Goal: Task Accomplishment & Management: Manage account settings

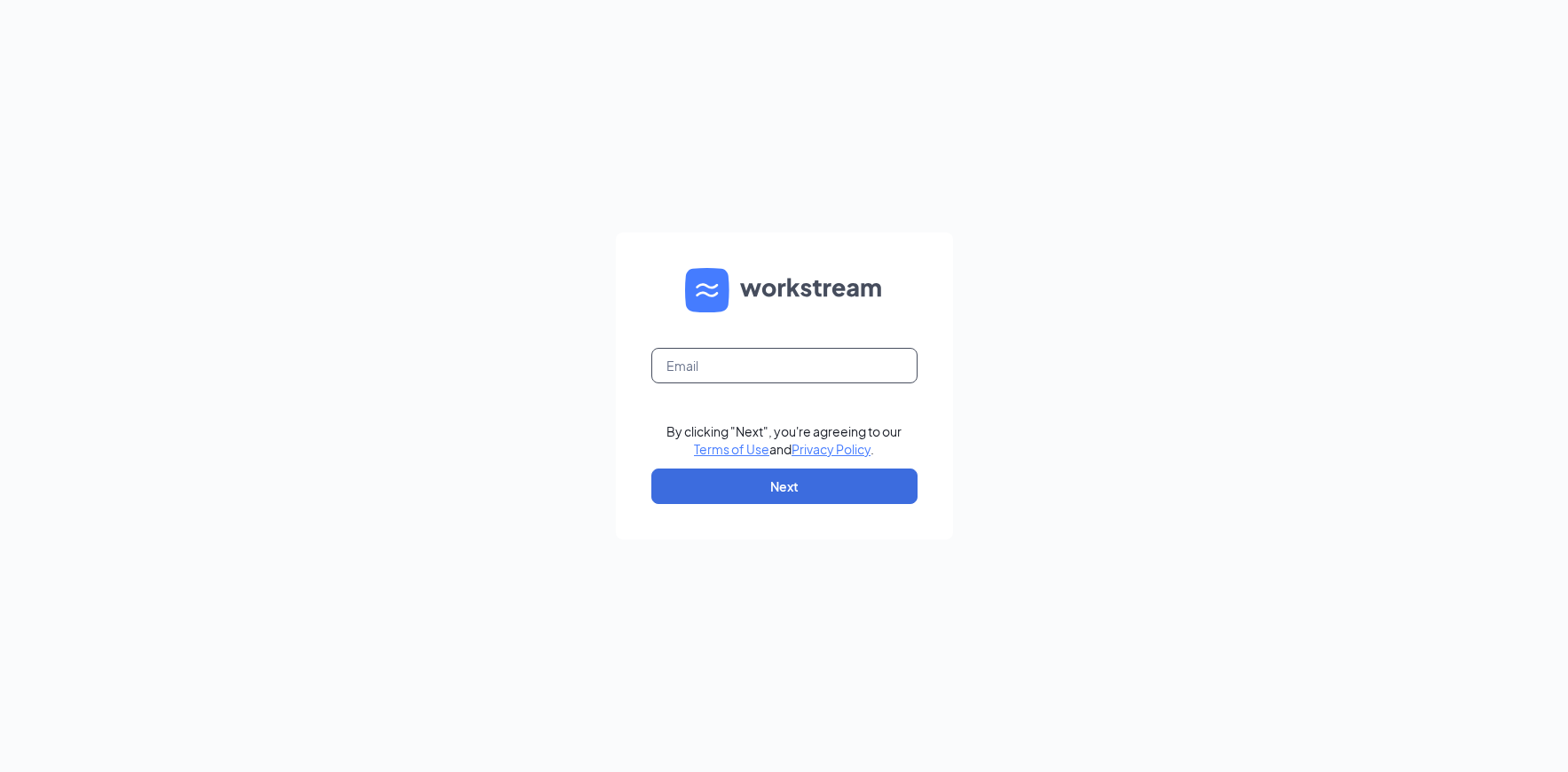
click at [725, 365] on input "text" at bounding box center [784, 366] width 266 height 36
type input "[PERSON_NAME]"
type input "lisa@cocoadolce.com"
click at [818, 495] on button "Next" at bounding box center [784, 487] width 266 height 36
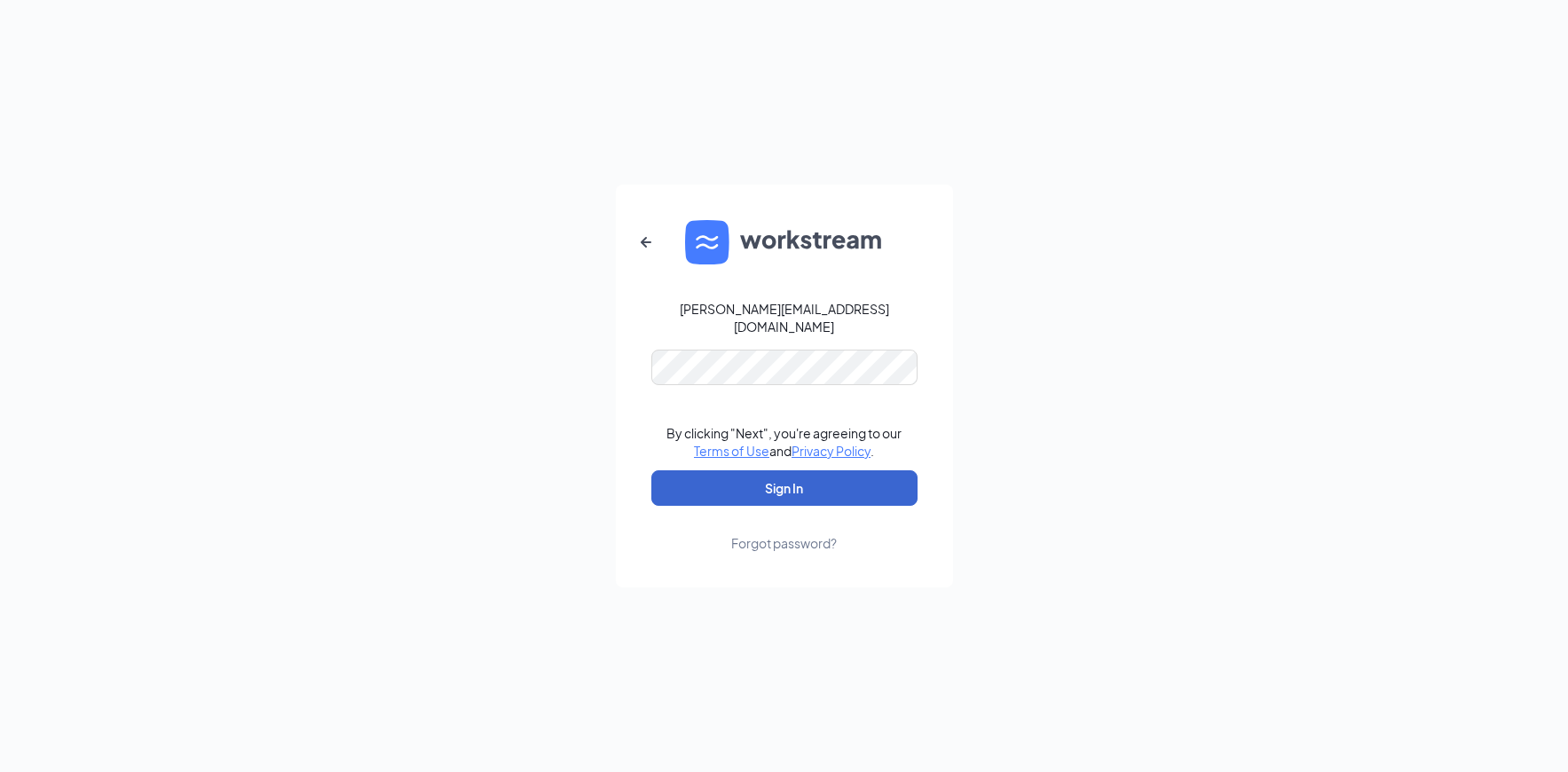
click at [784, 479] on button "Sign In" at bounding box center [784, 488] width 266 height 36
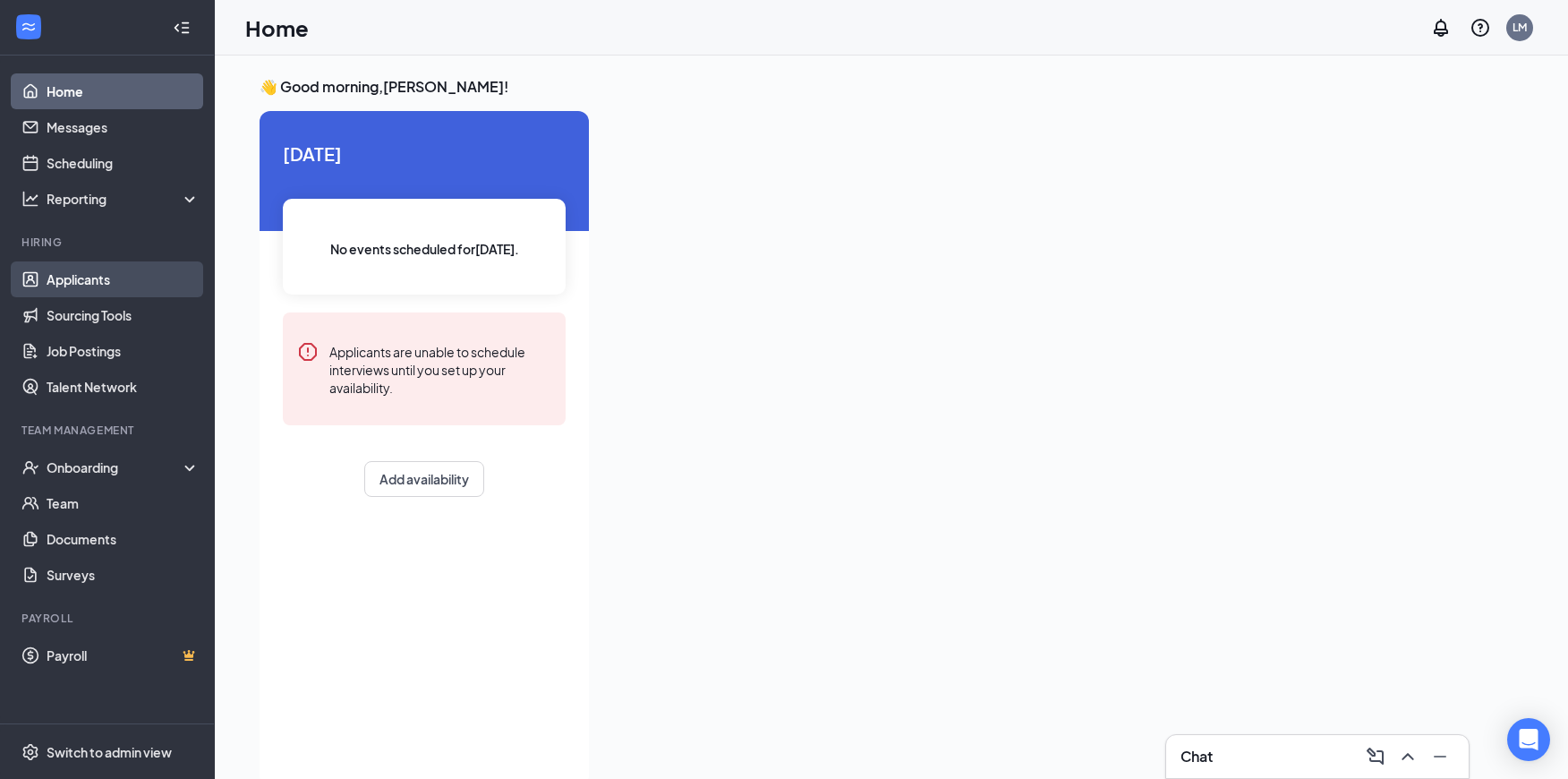
click at [76, 276] on link "Applicants" at bounding box center [123, 279] width 153 height 36
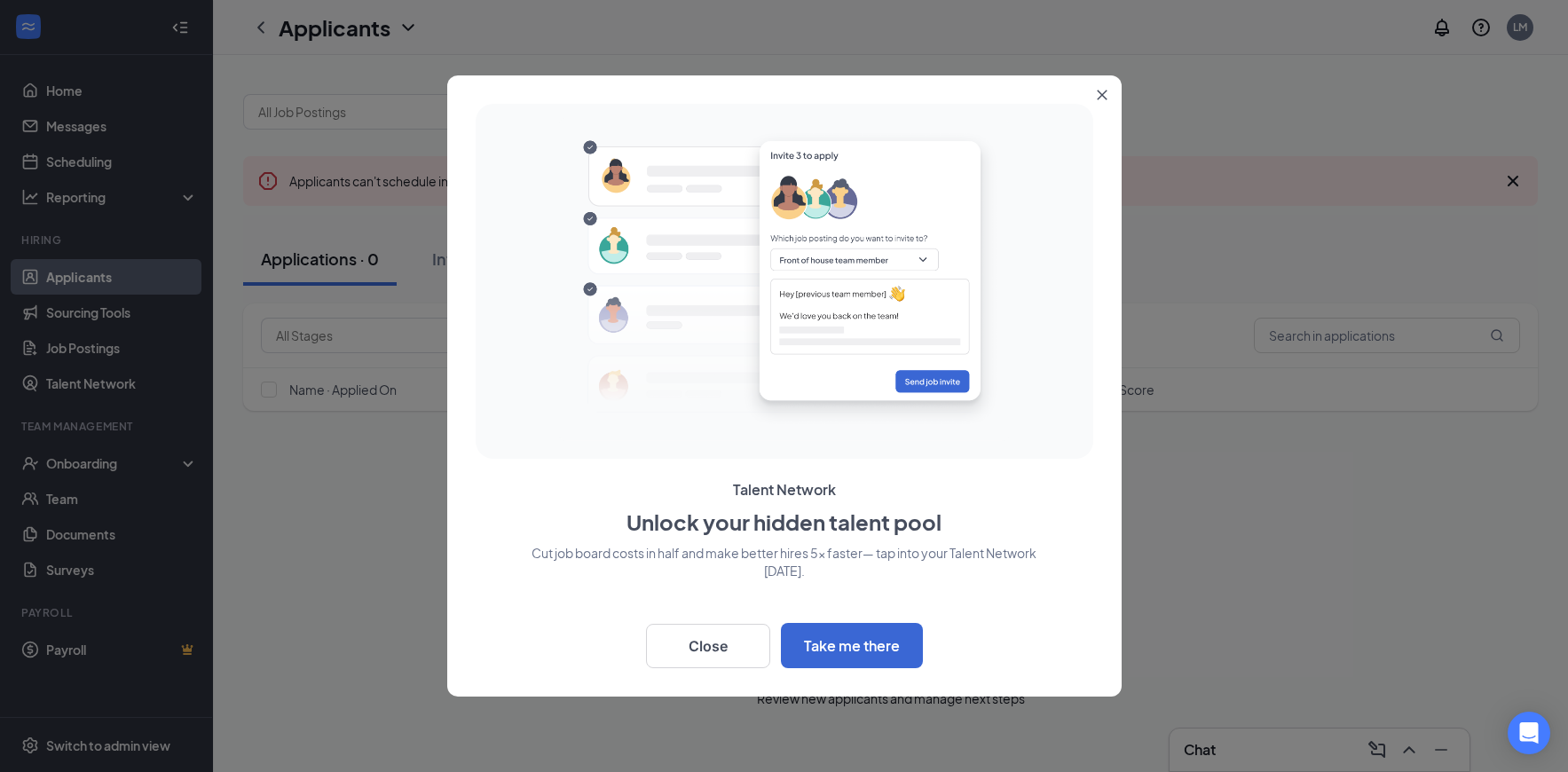
click at [1107, 95] on button "Close" at bounding box center [1106, 92] width 32 height 32
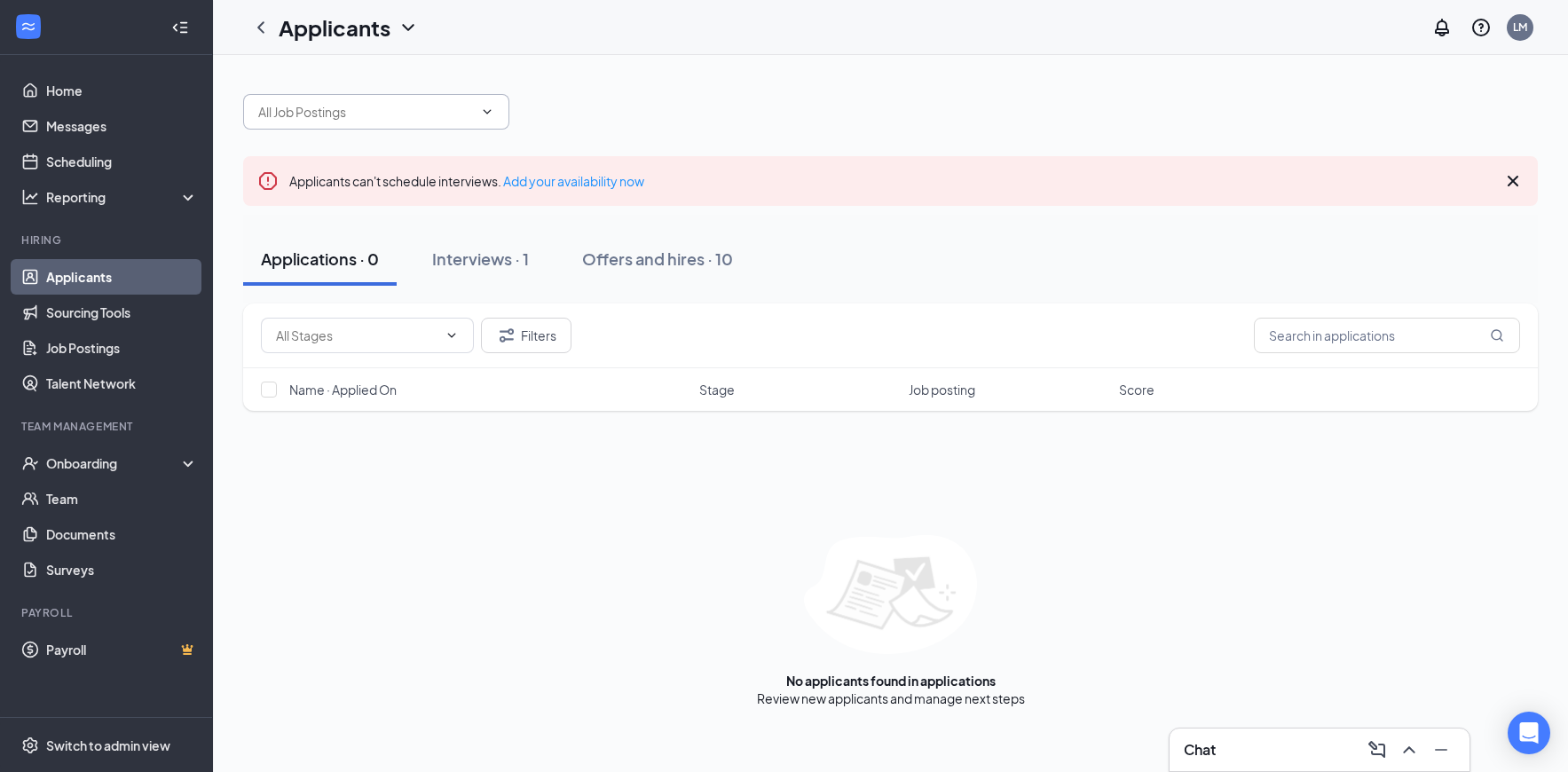
click at [485, 113] on icon "ChevronDown" at bounding box center [487, 111] width 14 height 14
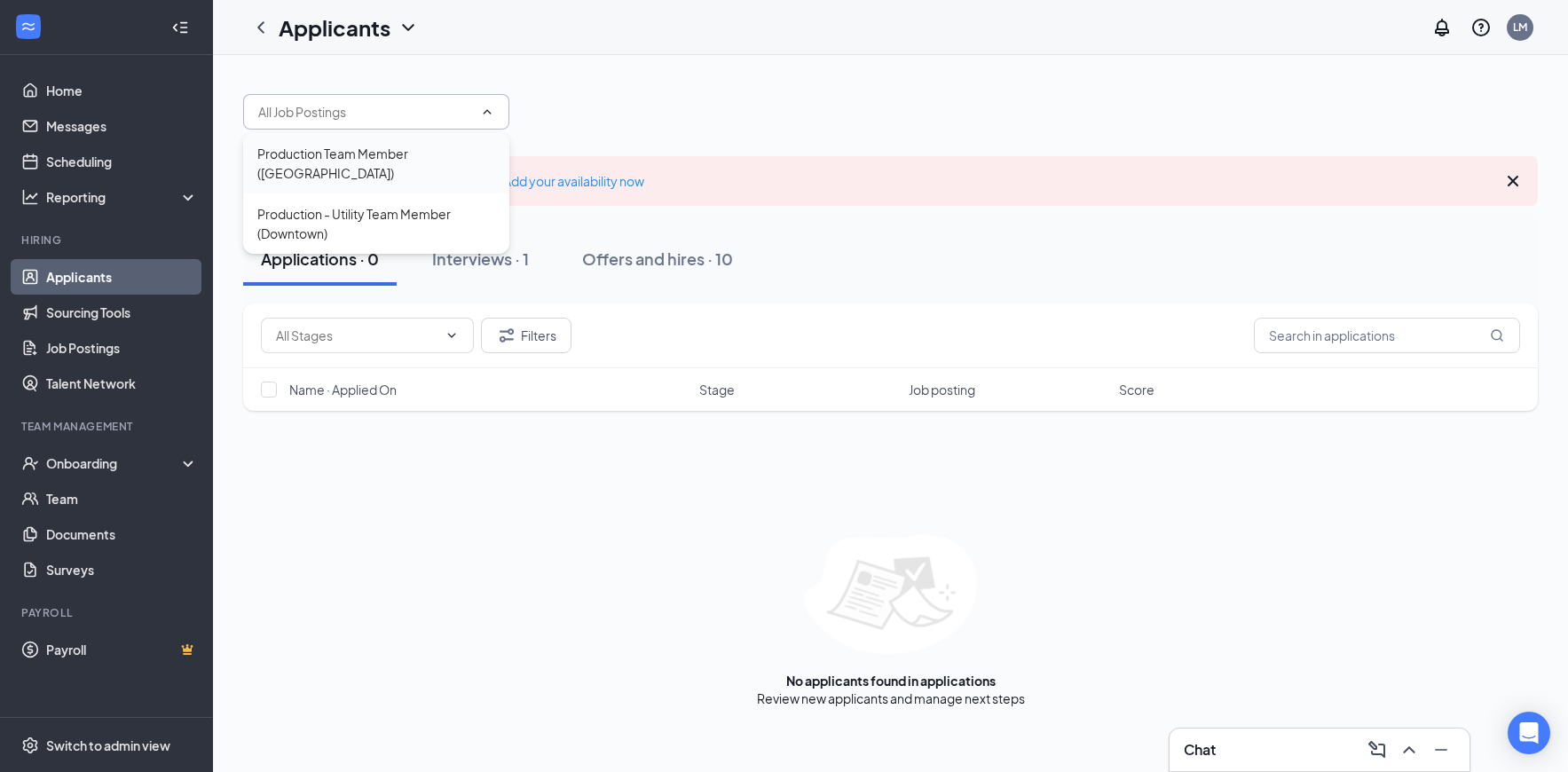
click at [382, 156] on div "Production Team Member ([GEOGRAPHIC_DATA])" at bounding box center [376, 164] width 238 height 39
type input "Production Team Member ([GEOGRAPHIC_DATA])"
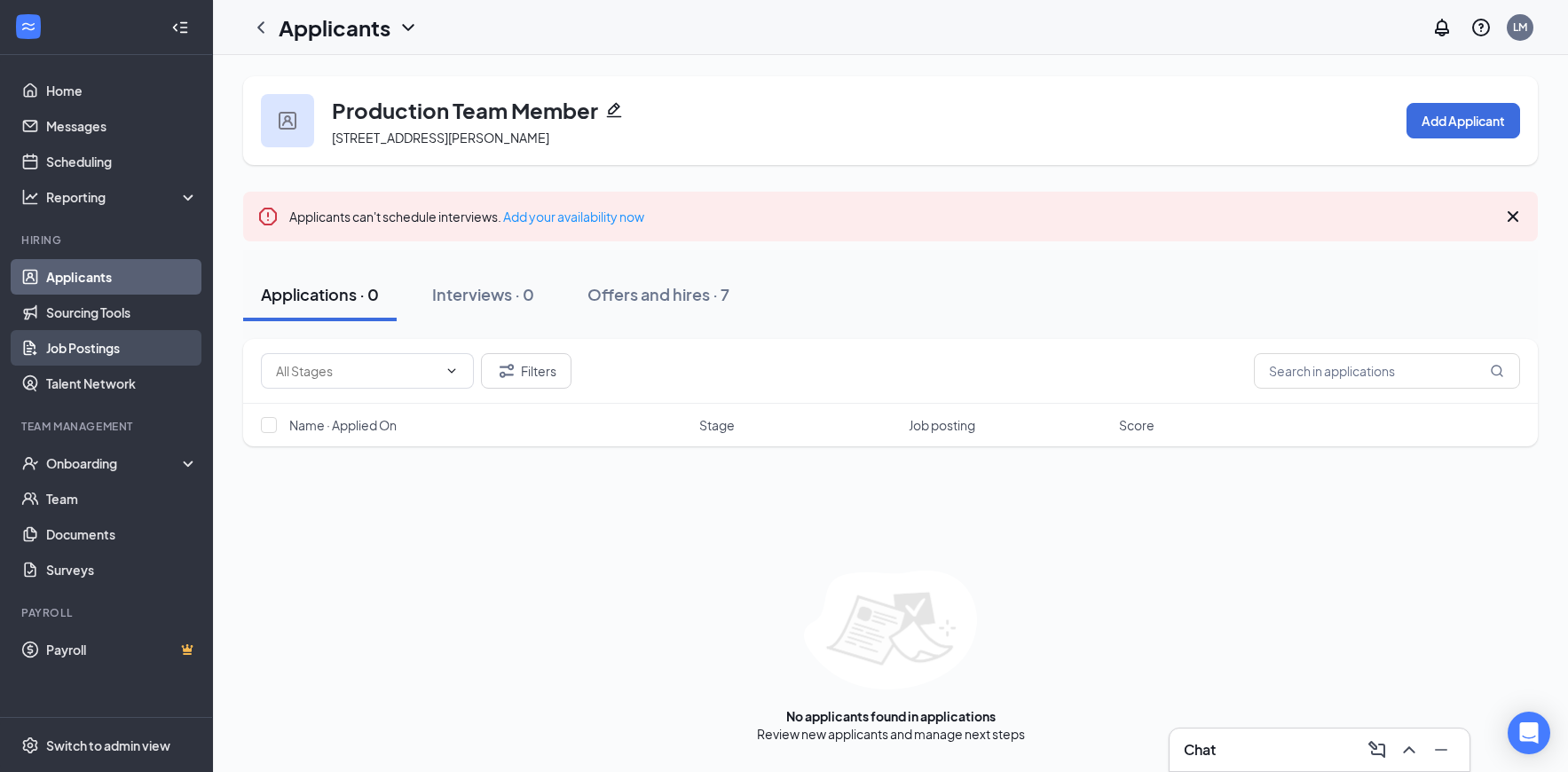
click at [76, 346] on link "Job Postings" at bounding box center [122, 348] width 152 height 36
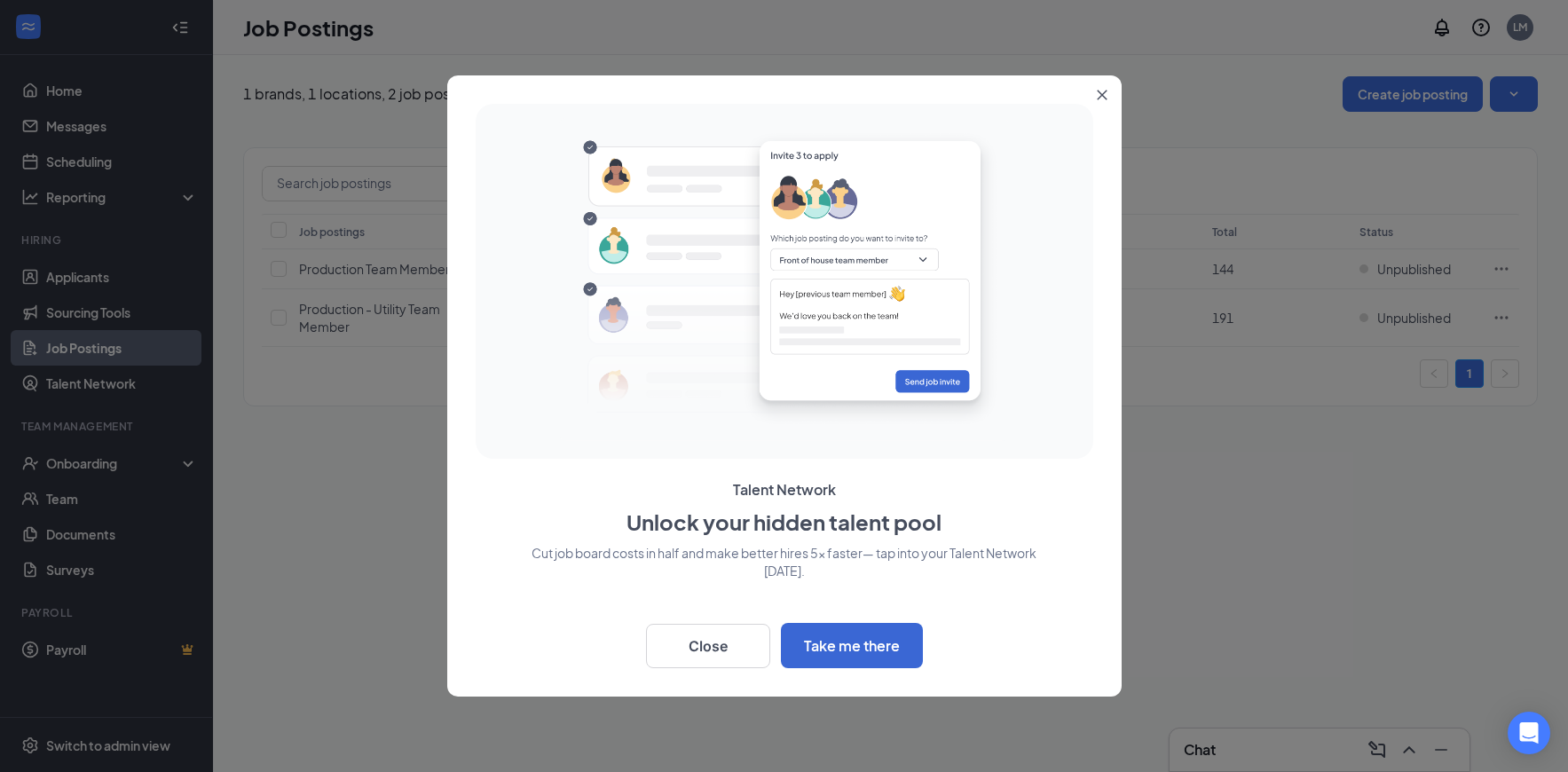
click at [1102, 95] on icon "Close" at bounding box center [1102, 95] width 9 height 9
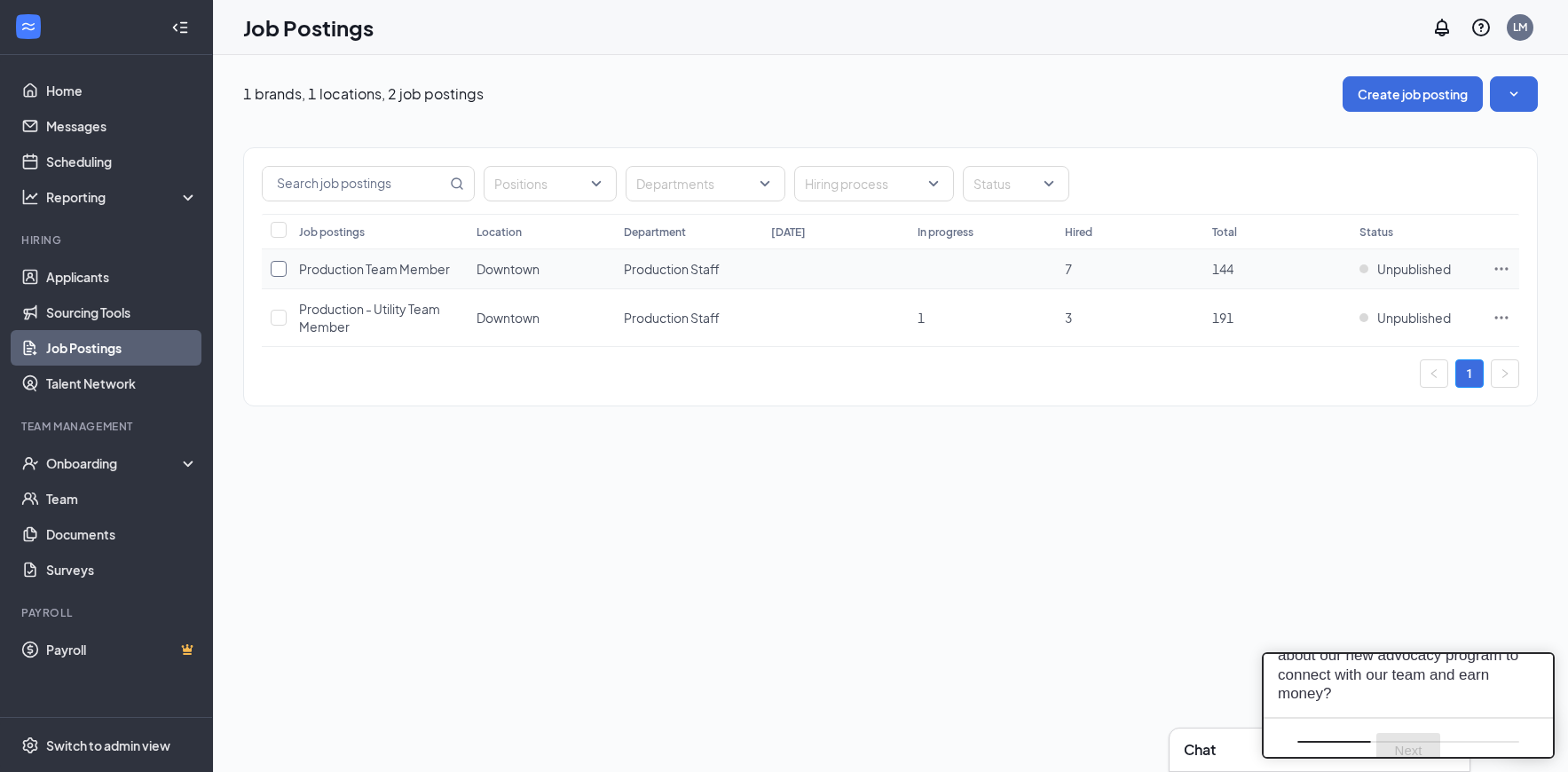
click at [280, 267] on input "checkbox" at bounding box center [278, 269] width 16 height 16
checkbox input "true"
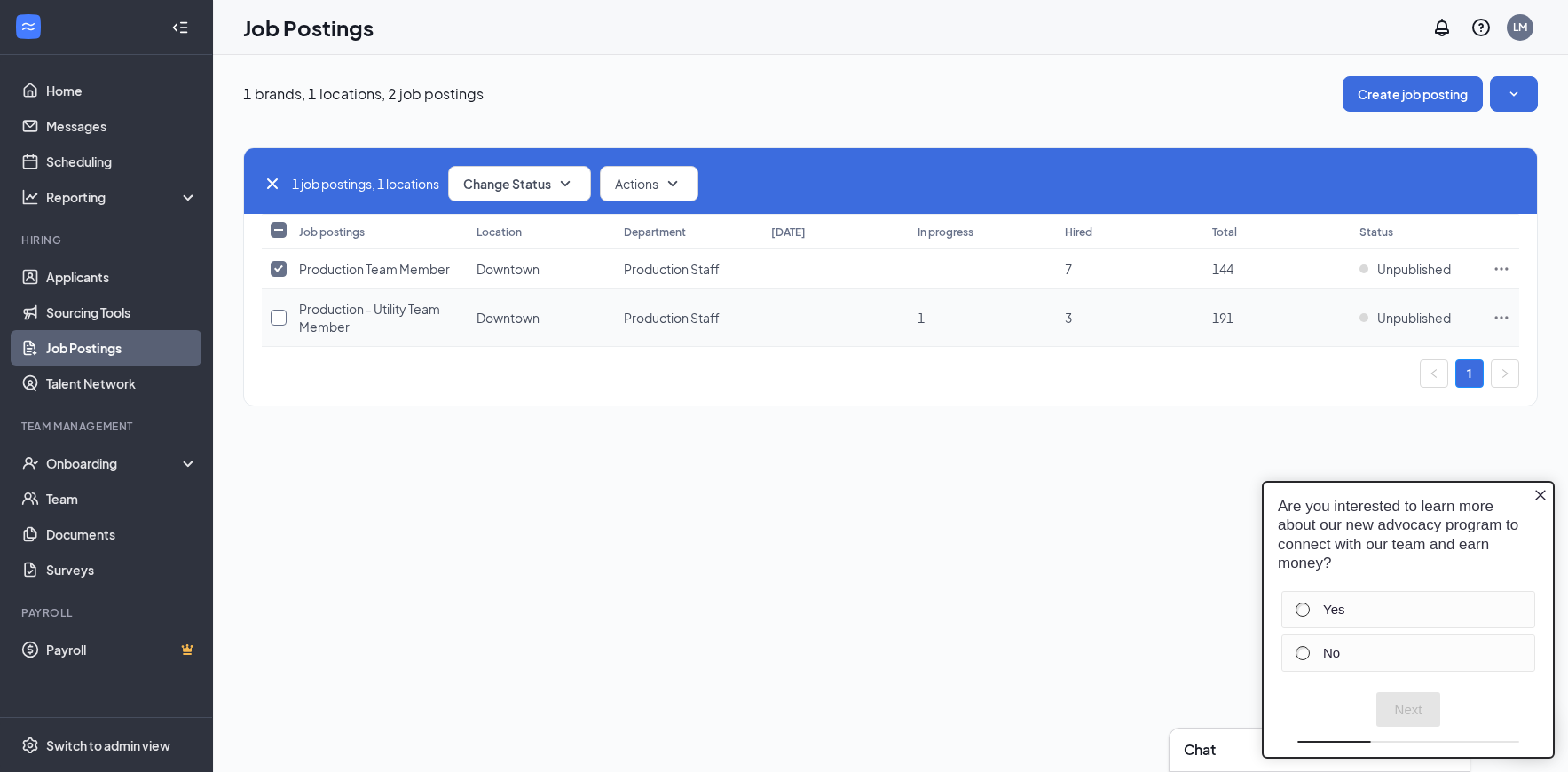
click at [282, 318] on input "checkbox" at bounding box center [278, 317] width 16 height 16
checkbox input "true"
click at [1301, 654] on div at bounding box center [1302, 652] width 14 height 14
click at [1406, 720] on button "Next" at bounding box center [1409, 709] width 65 height 35
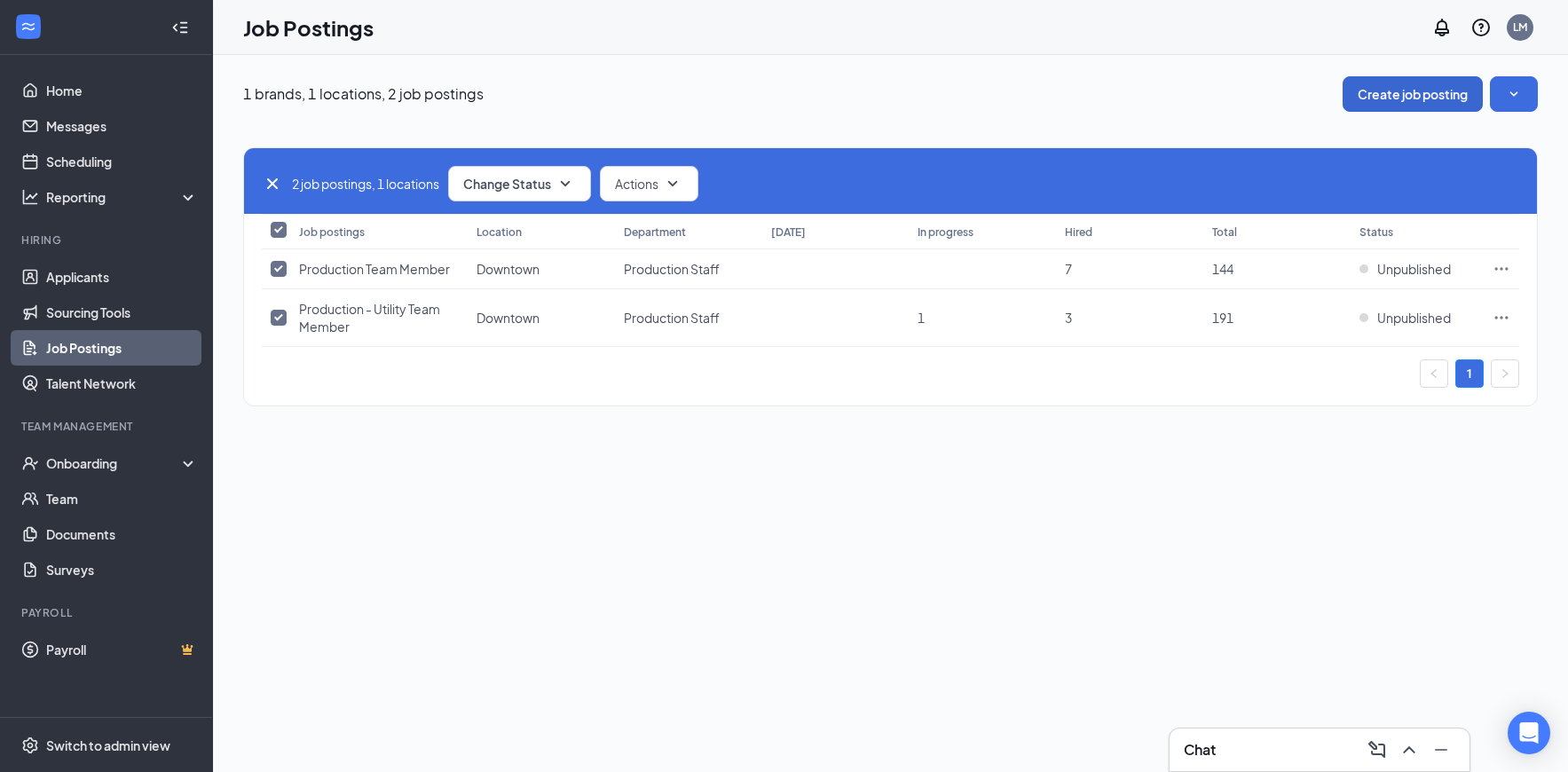
click at [1419, 98] on button "Create job posting" at bounding box center [1414, 95] width 140 height 36
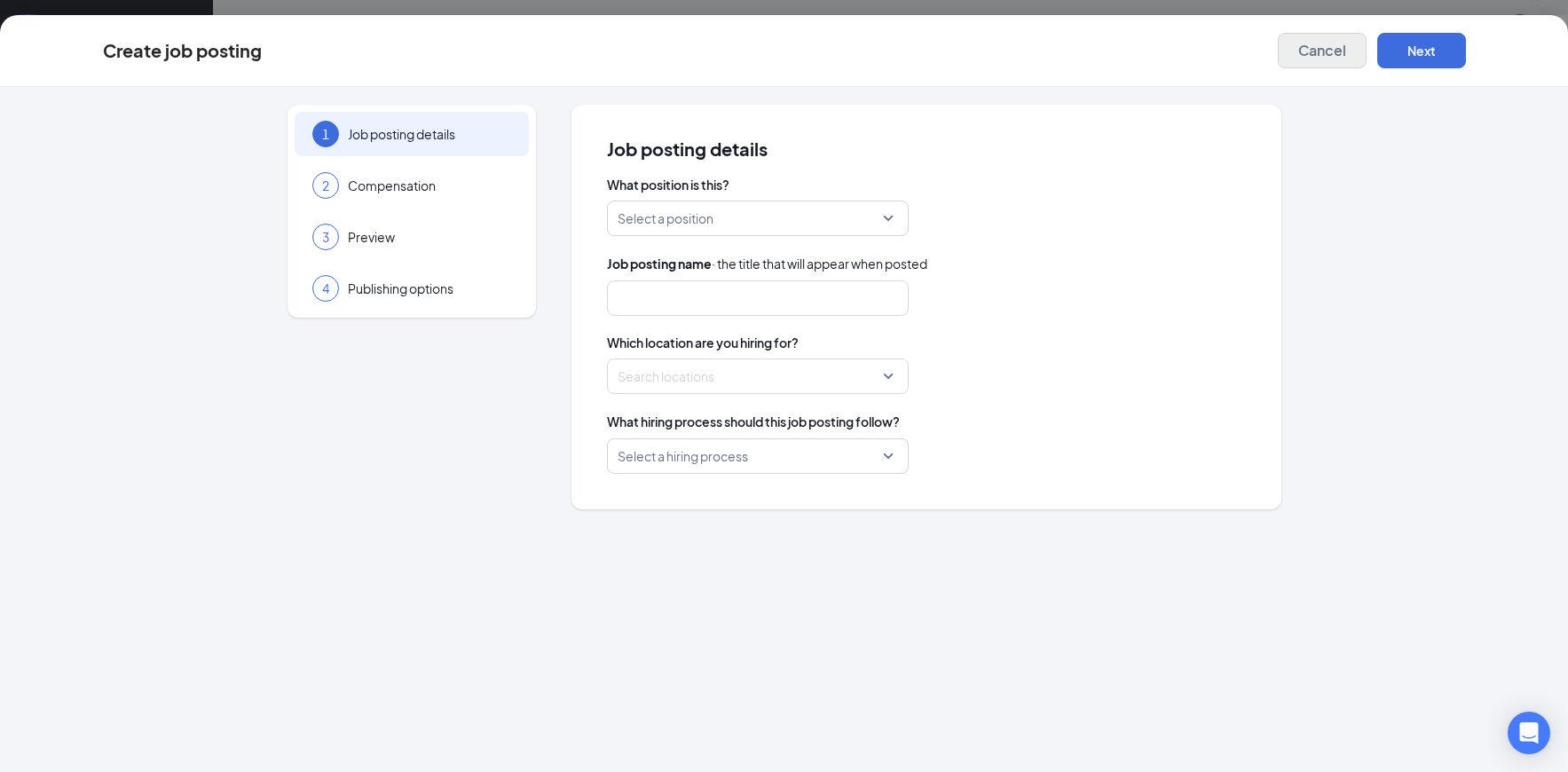
click at [1327, 50] on span "Cancel" at bounding box center [1322, 51] width 48 height 18
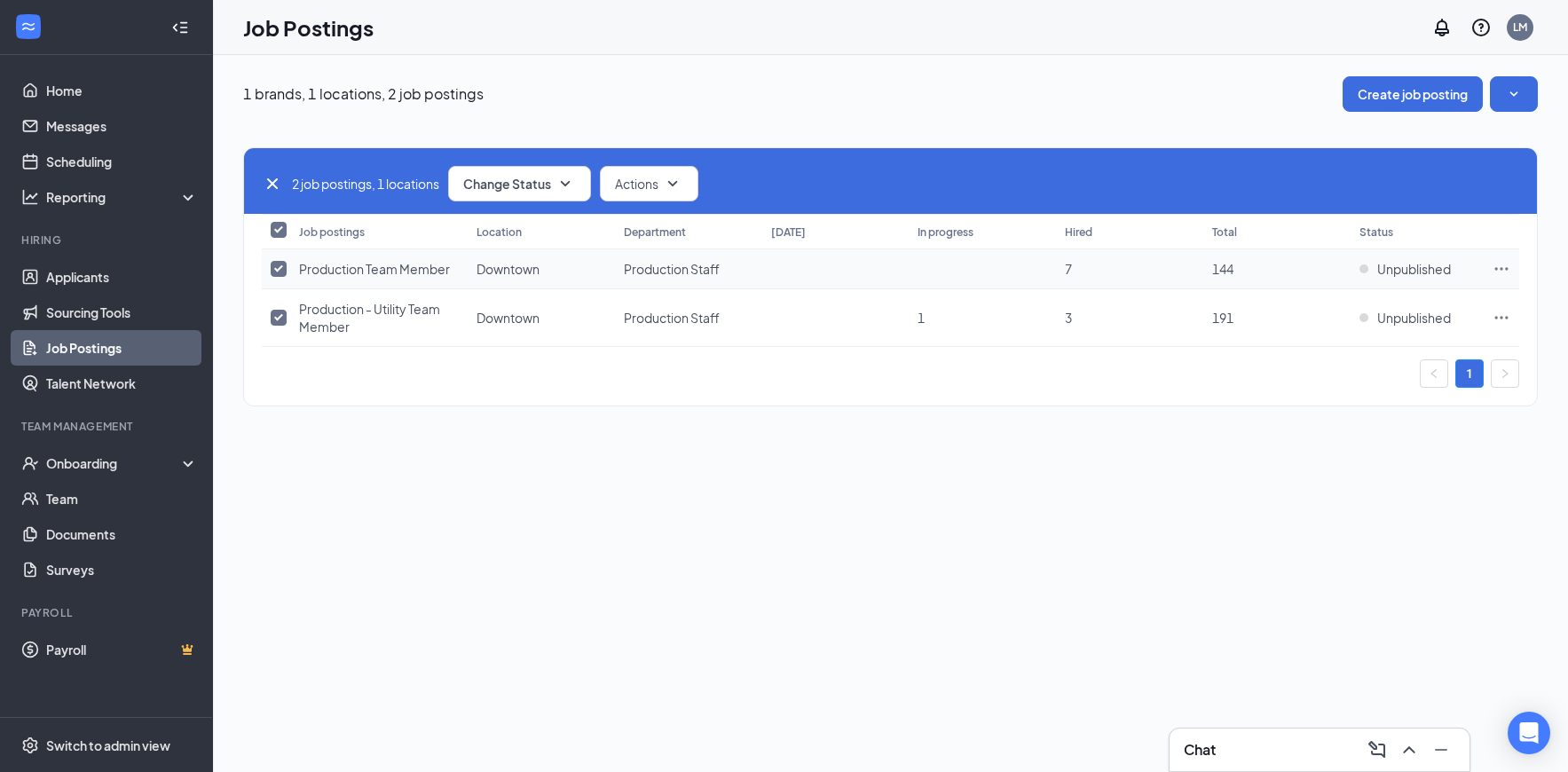
click at [1506, 265] on icon "Ellipses" at bounding box center [1502, 269] width 18 height 18
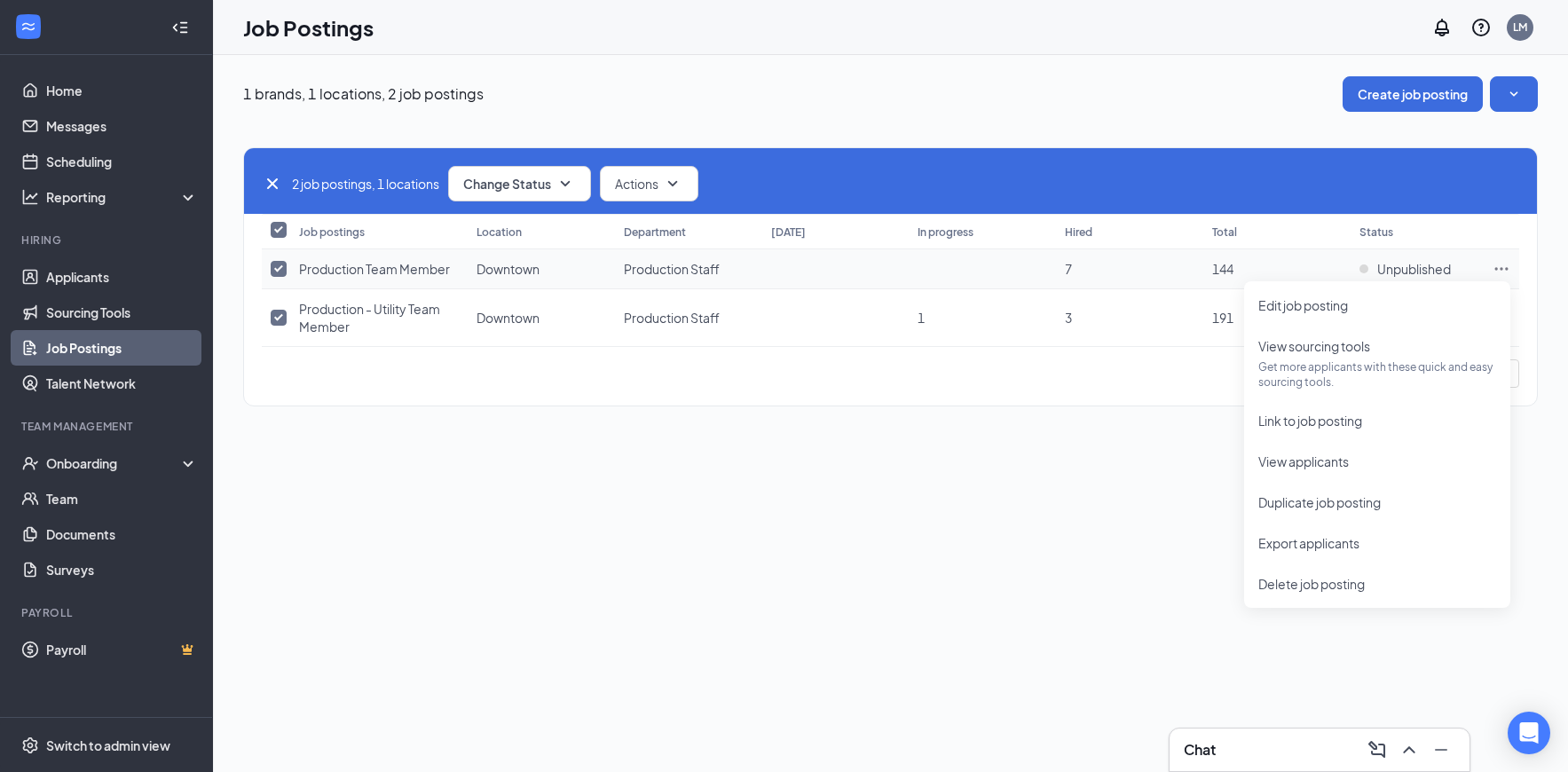
click at [1506, 265] on icon "Ellipses" at bounding box center [1502, 269] width 18 height 18
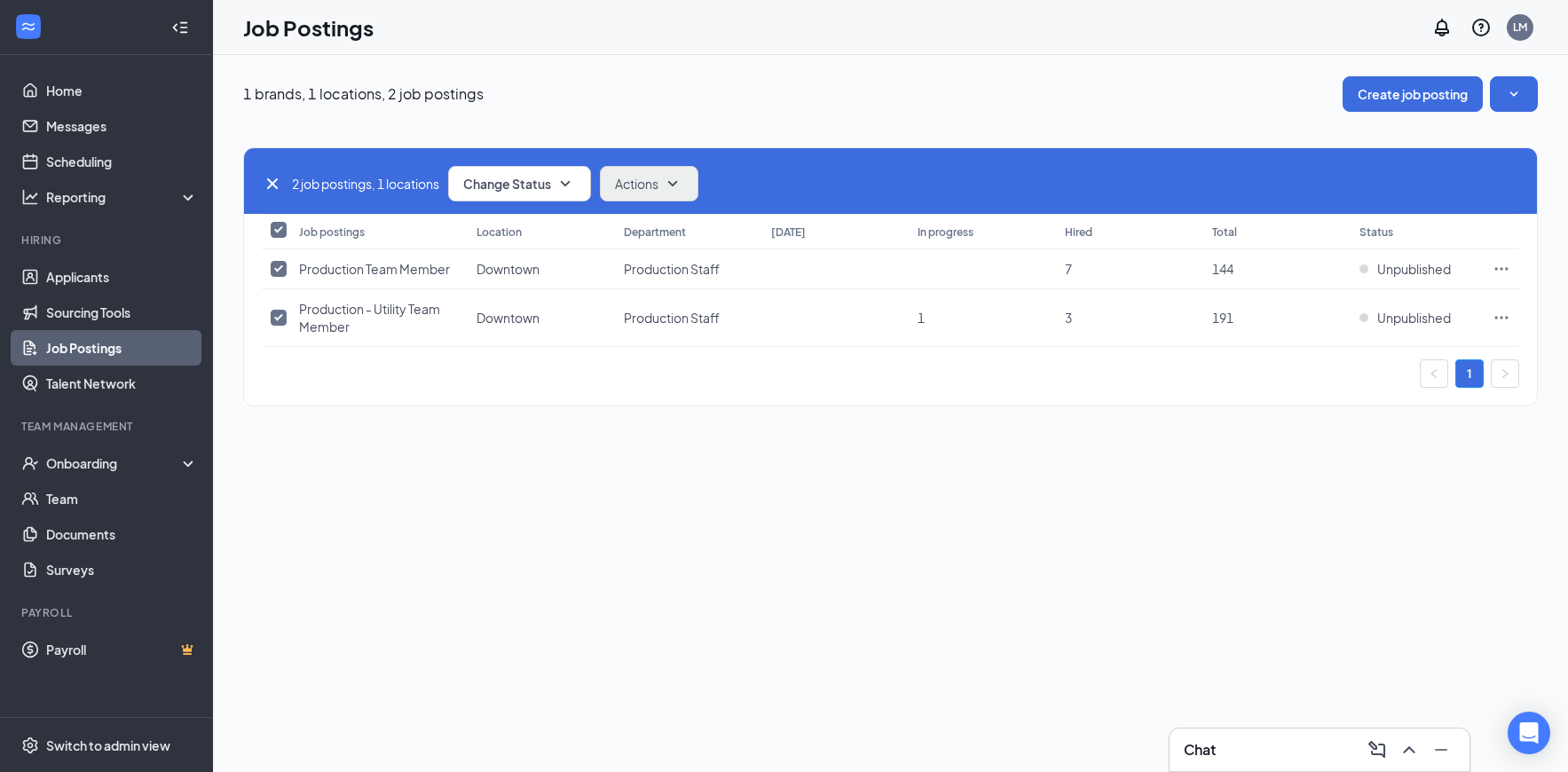
click at [675, 184] on icon "SmallChevronDown" at bounding box center [672, 183] width 22 height 22
click at [675, 184] on icon "SmallChevronUp" at bounding box center [672, 183] width 22 height 22
click at [628, 492] on div "1 brands, 1 locations, 2 job postings Create job posting 2 job postings, 1 loca…" at bounding box center [891, 414] width 1356 height 717
click at [283, 271] on input "checkbox" at bounding box center [278, 269] width 16 height 16
checkbox input "false"
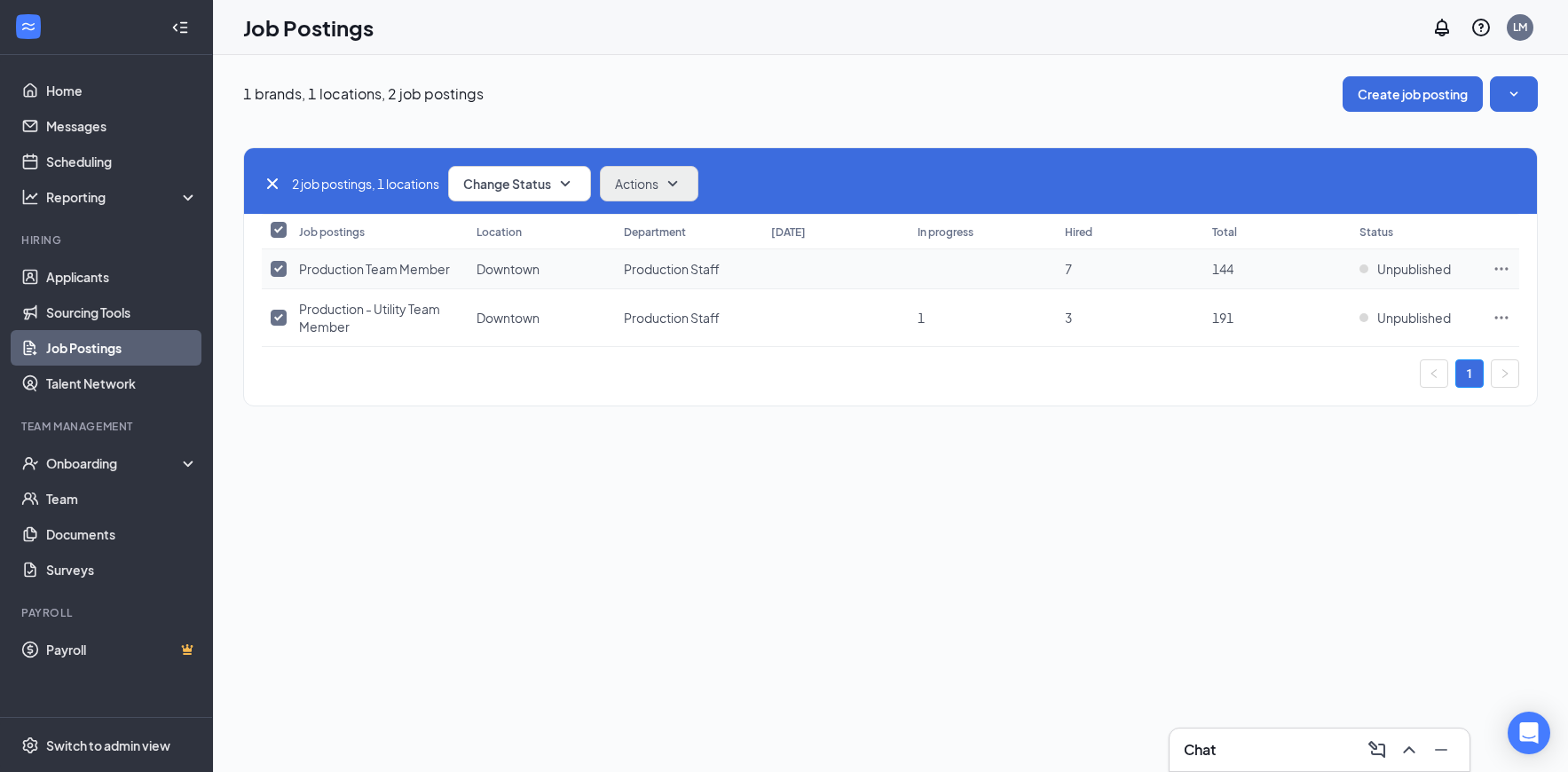
checkbox input "false"
click at [286, 311] on td at bounding box center [276, 318] width 28 height 58
click at [287, 312] on td at bounding box center [276, 318] width 28 height 58
click at [277, 324] on input "checkbox" at bounding box center [278, 317] width 16 height 16
checkbox input "false"
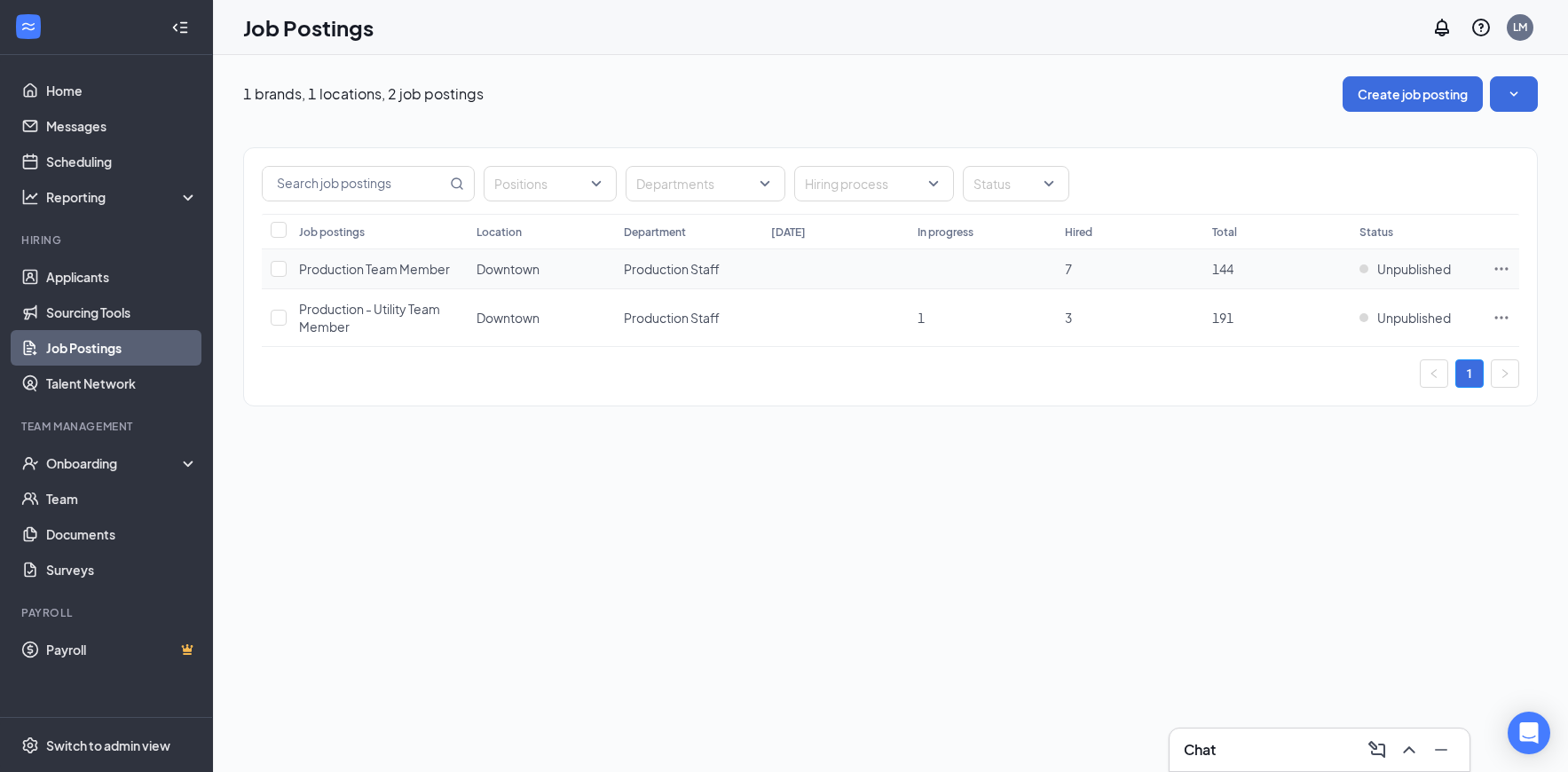
click at [388, 266] on span "Production Team Member" at bounding box center [374, 269] width 151 height 16
click at [394, 311] on span "Production - Utility Team Member" at bounding box center [370, 317] width 141 height 34
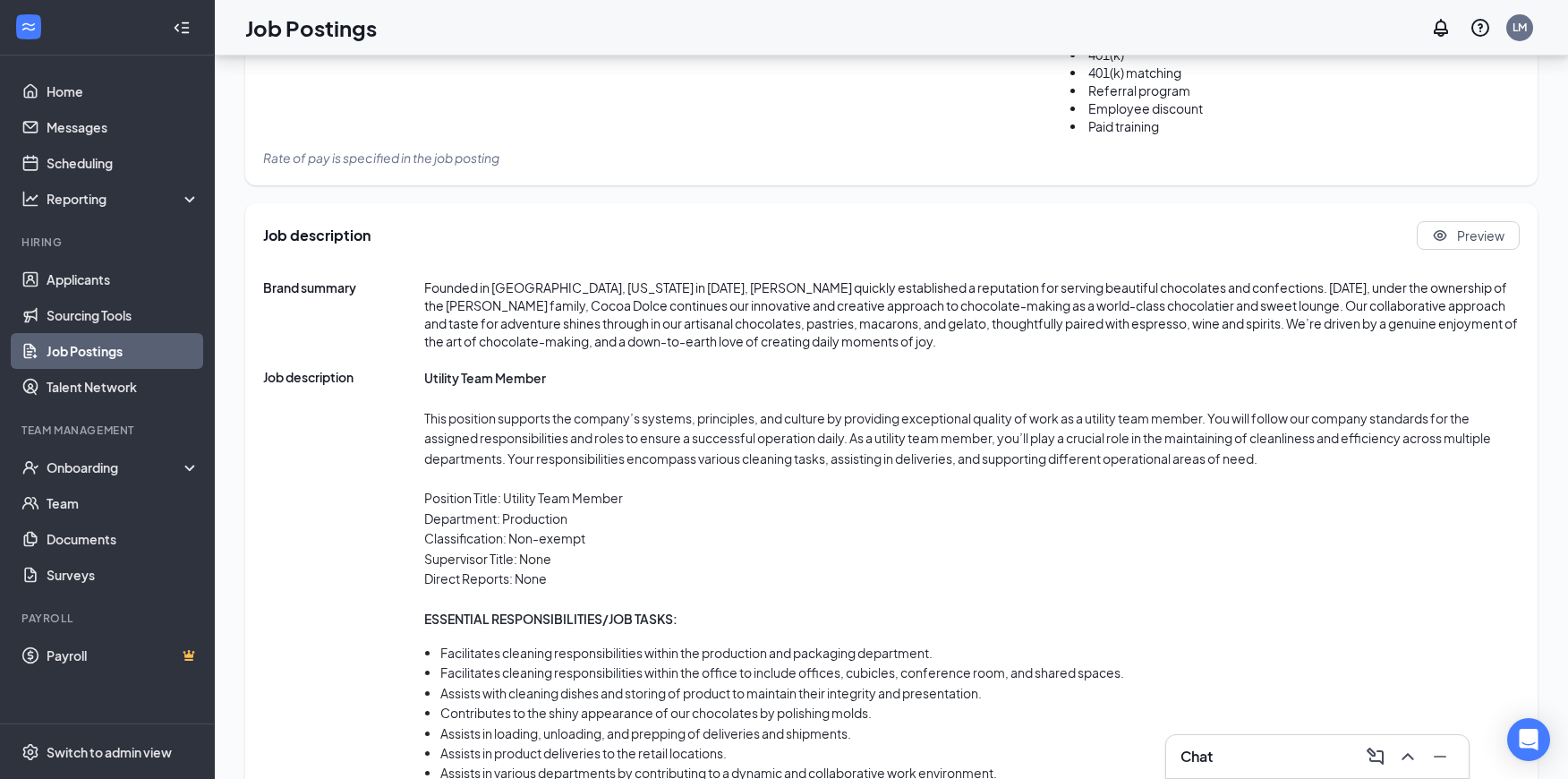
scroll to position [831, 0]
